Goal: Information Seeking & Learning: Learn about a topic

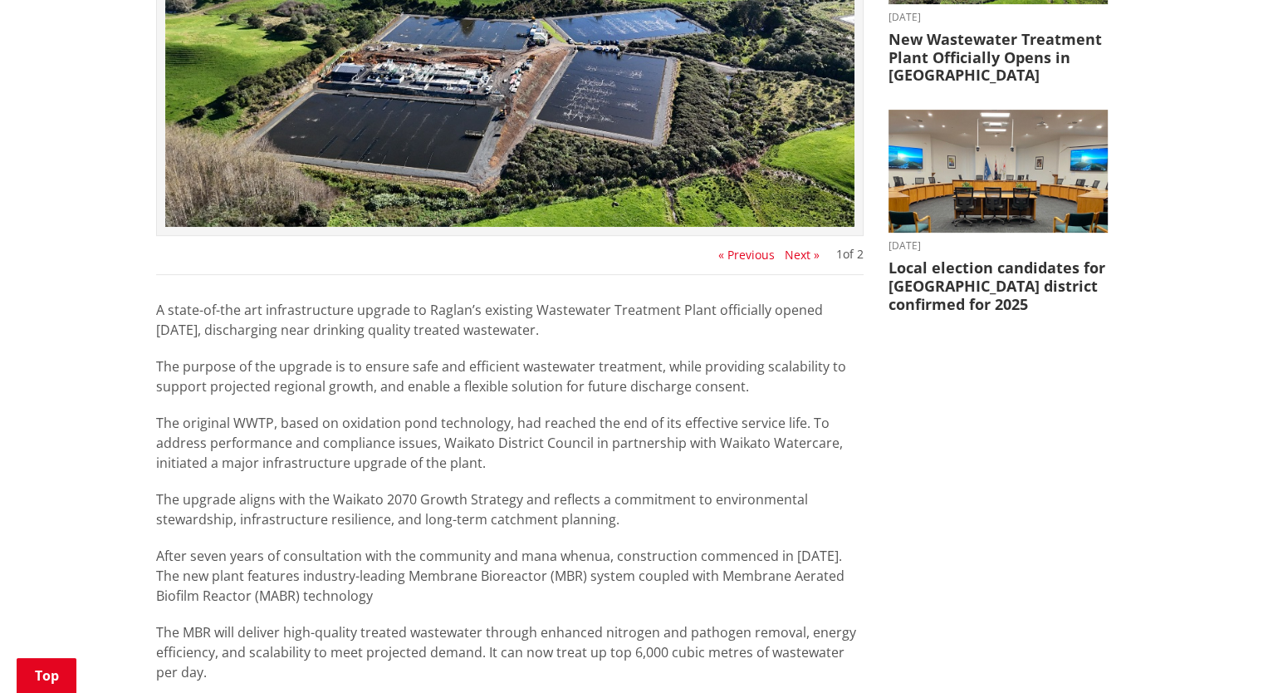
scroll to position [581, 0]
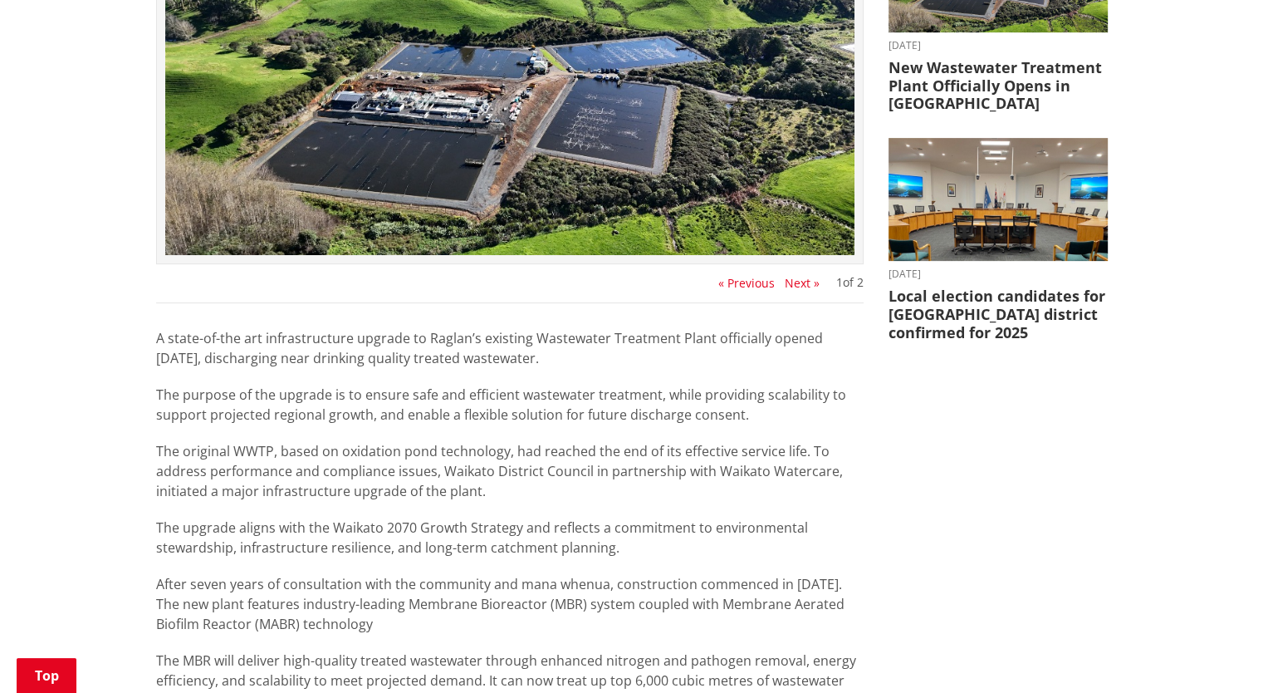
click at [785, 286] on button "Next »" at bounding box center [802, 283] width 35 height 13
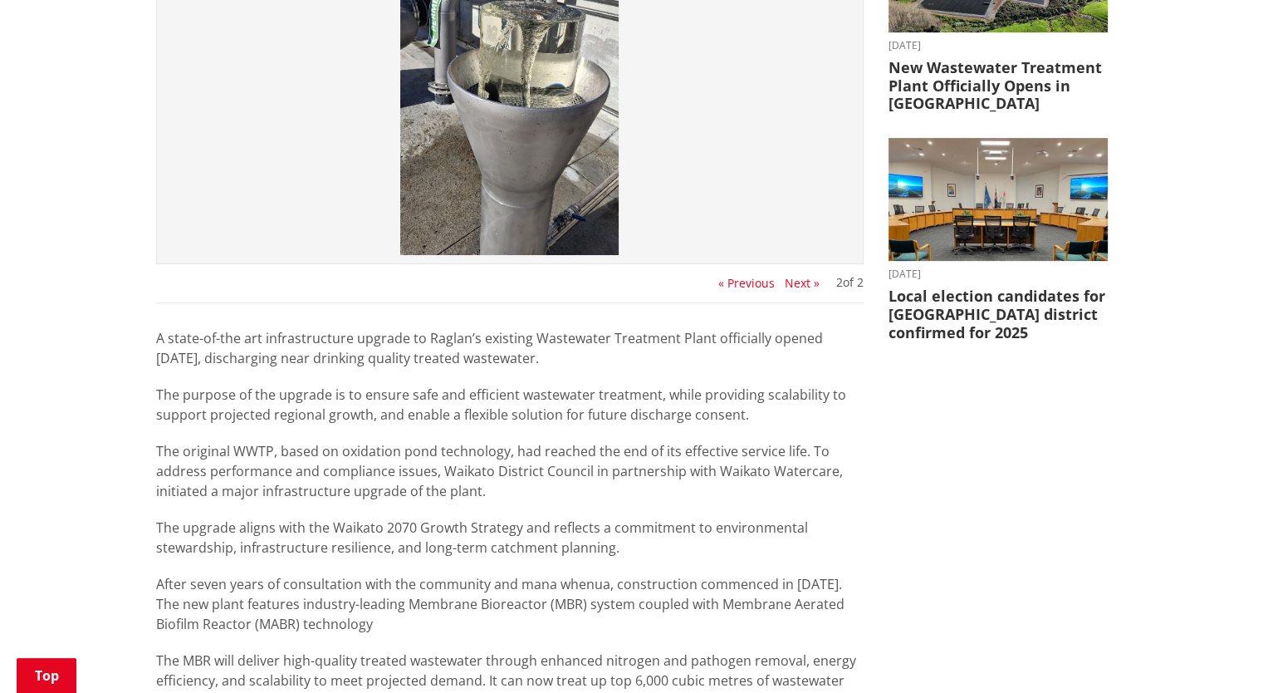
scroll to position [498, 0]
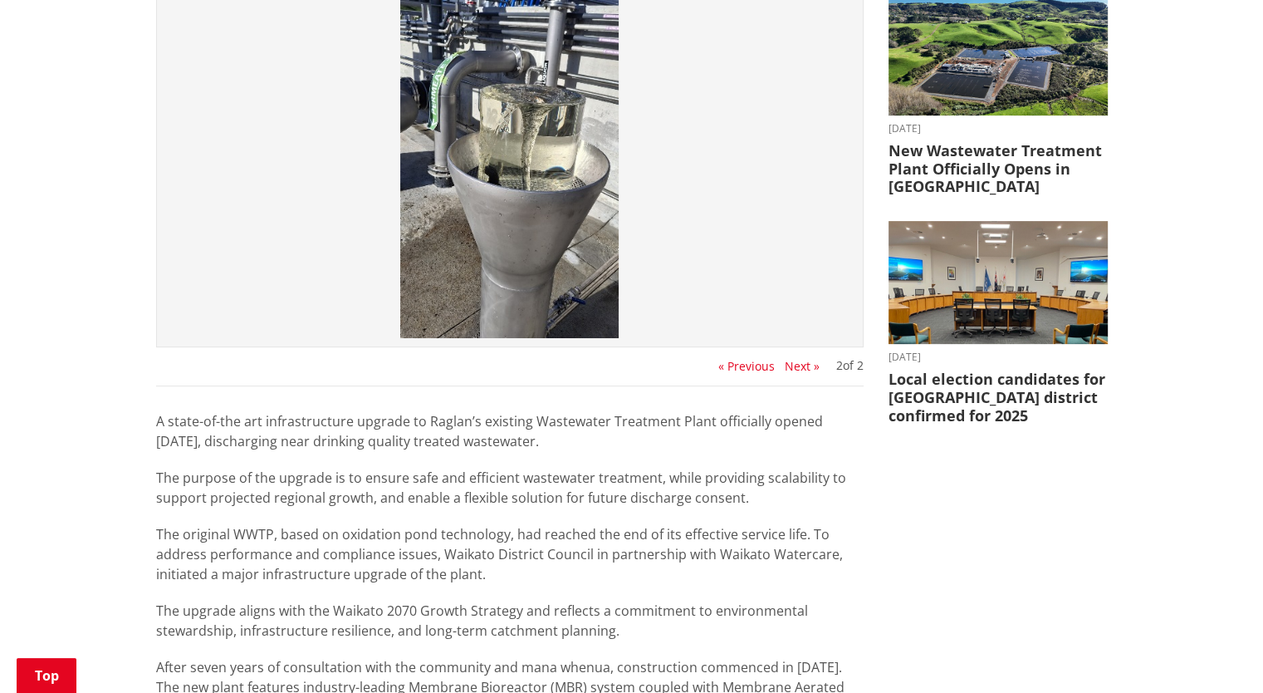
click at [744, 370] on button "« Previous" at bounding box center [746, 366] width 56 height 13
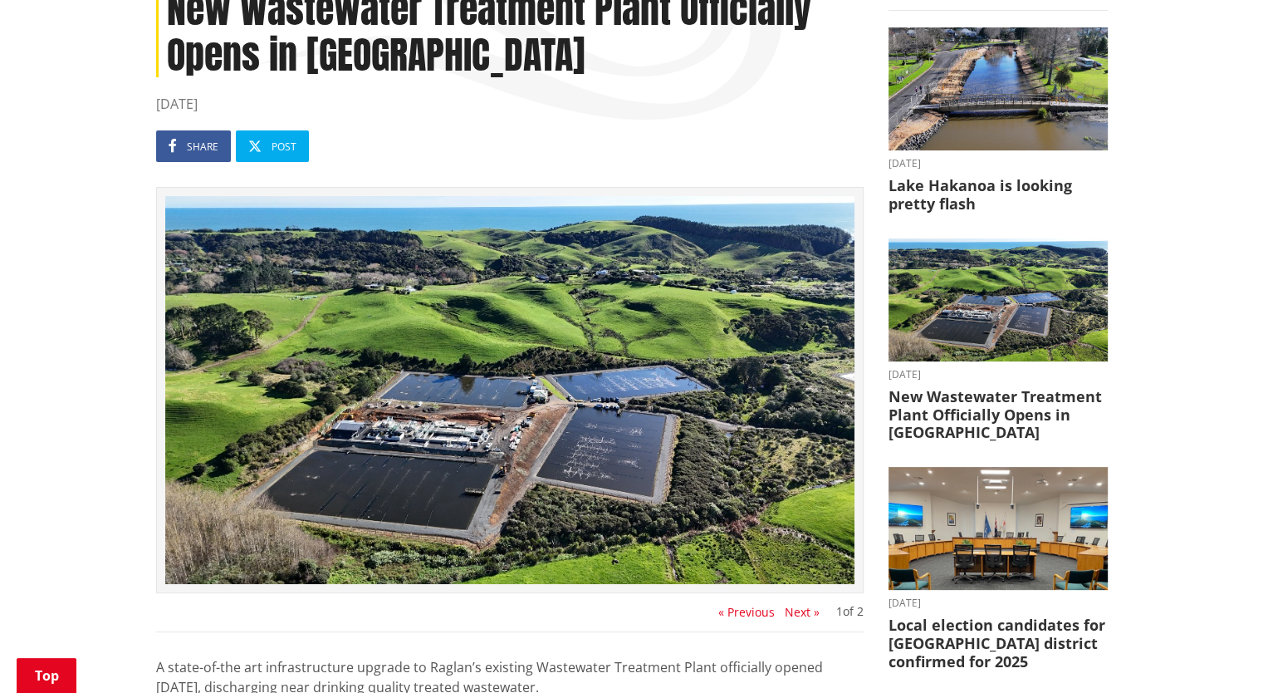
scroll to position [249, 0]
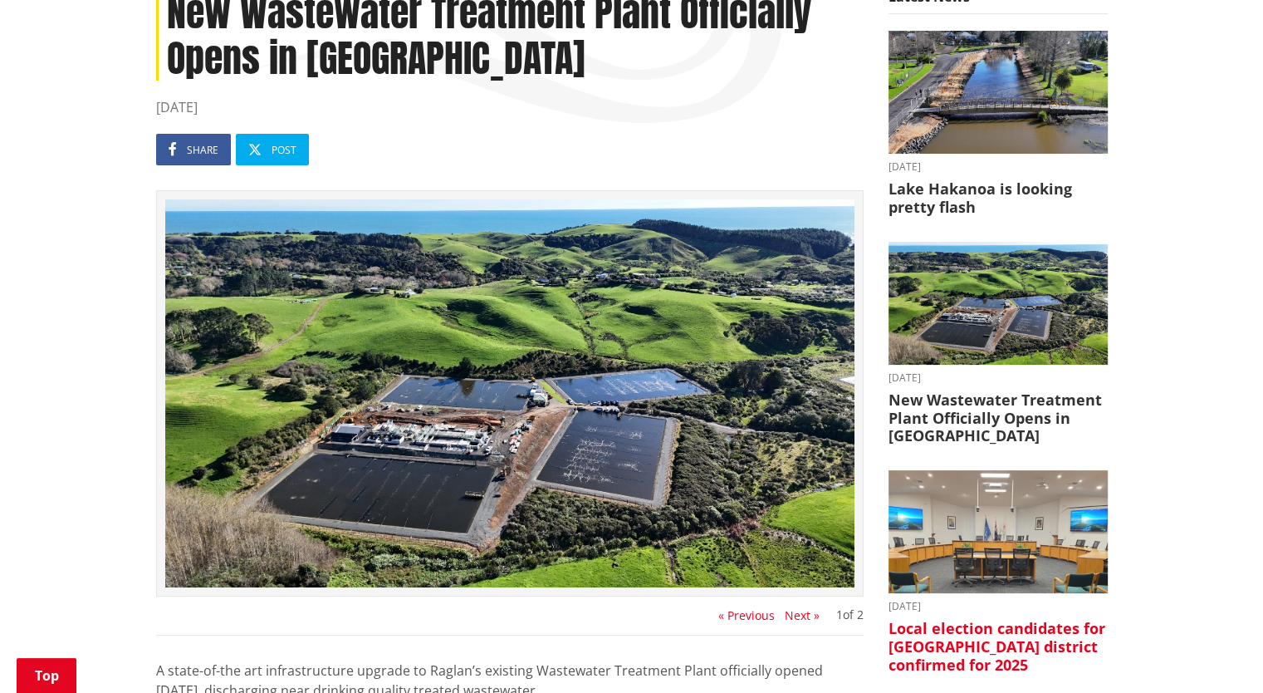
click at [1002, 639] on h3 "Local election candidates for [GEOGRAPHIC_DATA] district confirmed for 2025" at bounding box center [998, 646] width 219 height 54
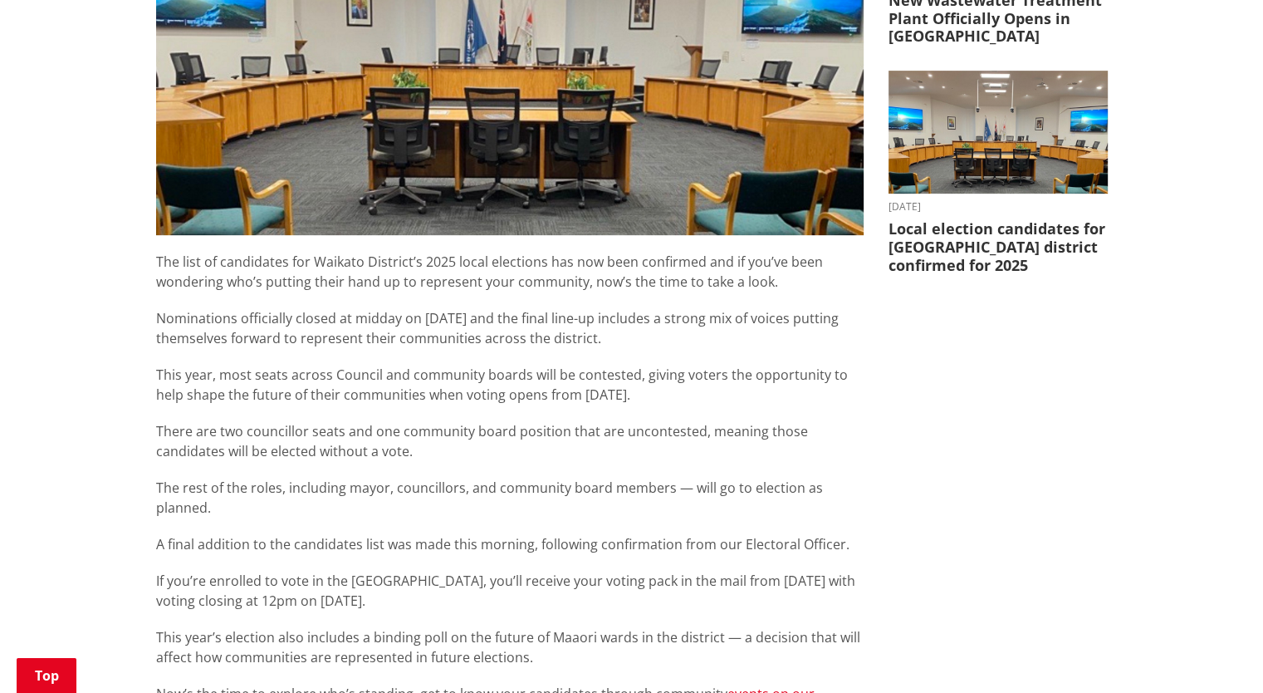
scroll to position [664, 0]
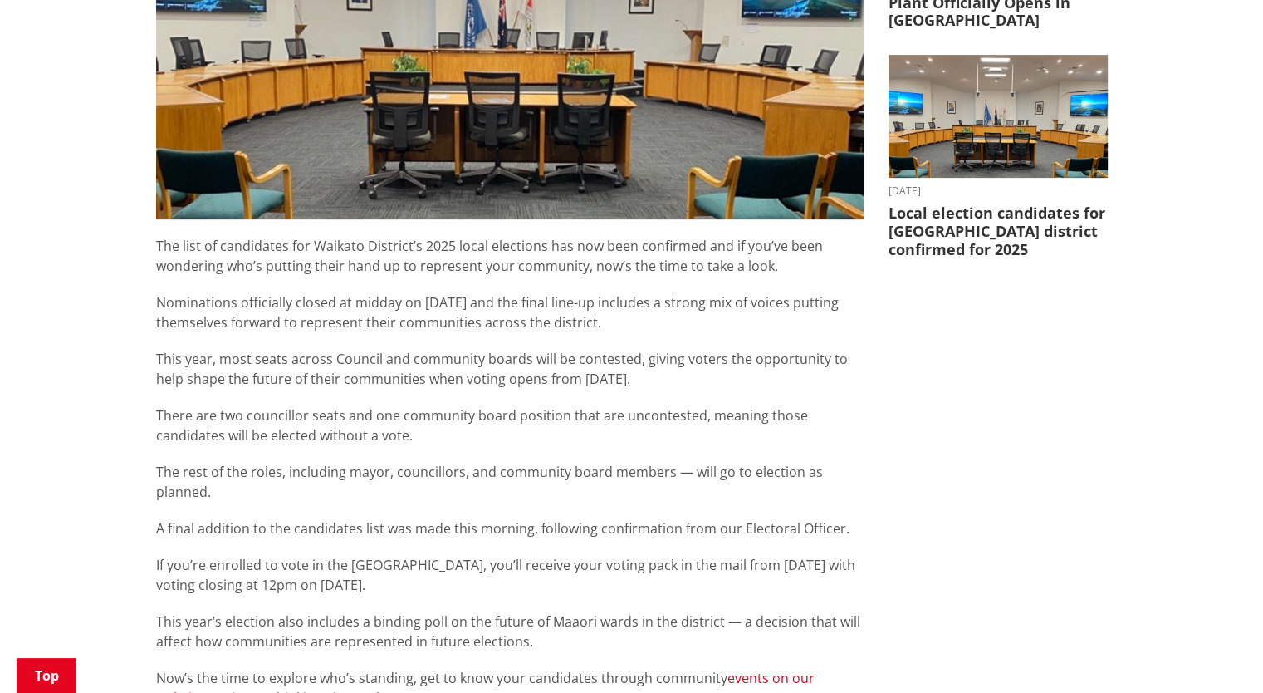
click at [784, 668] on link "events on our website" at bounding box center [485, 687] width 659 height 38
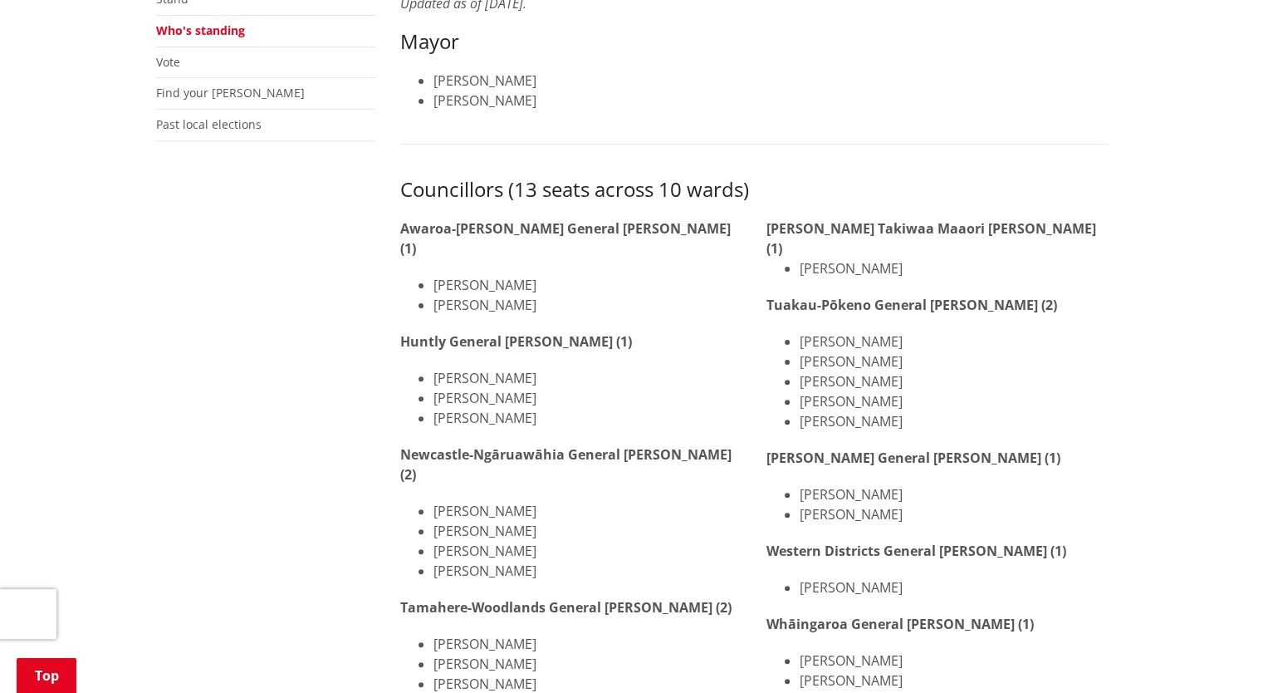
scroll to position [166, 0]
